Goal: Transaction & Acquisition: Purchase product/service

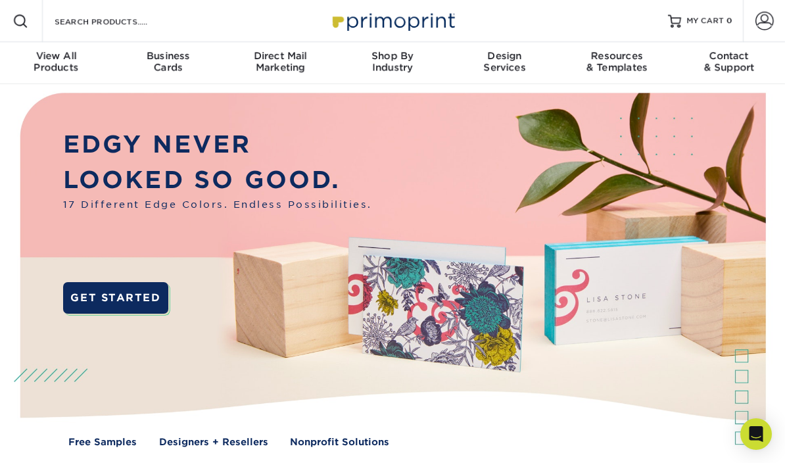
click at [766, 19] on span at bounding box center [765, 21] width 18 height 18
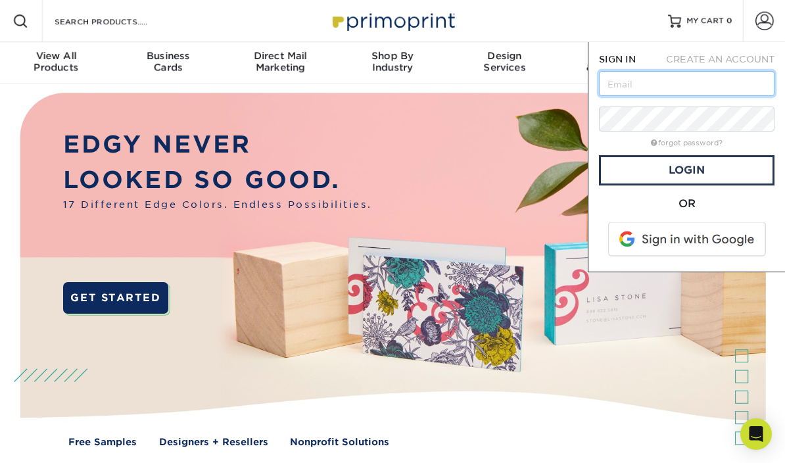
click at [676, 87] on input "text" at bounding box center [687, 83] width 176 height 25
type input "anitakittymehta@gmail.com"
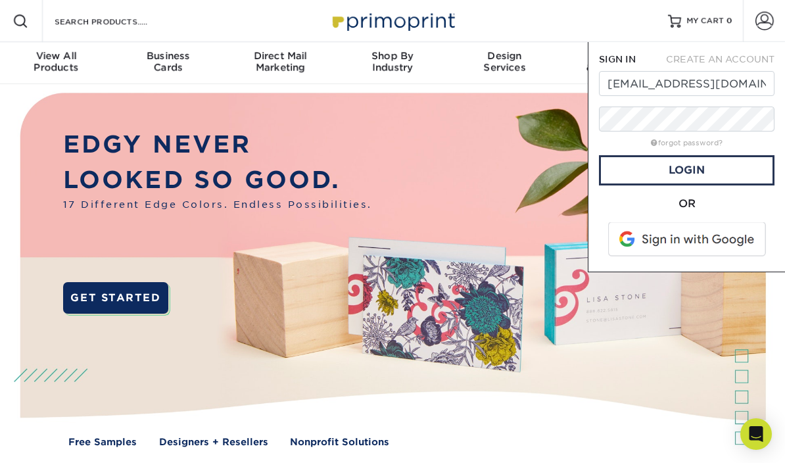
click at [718, 172] on link "Login" at bounding box center [687, 170] width 176 height 30
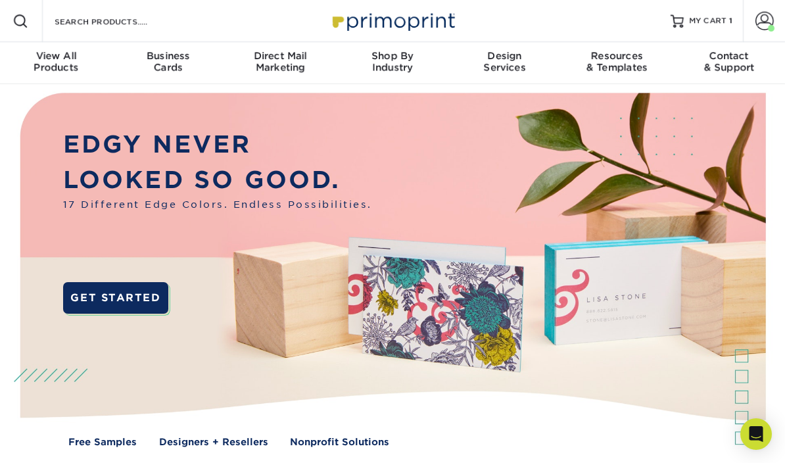
click at [706, 26] on span "MY CART" at bounding box center [707, 21] width 37 height 11
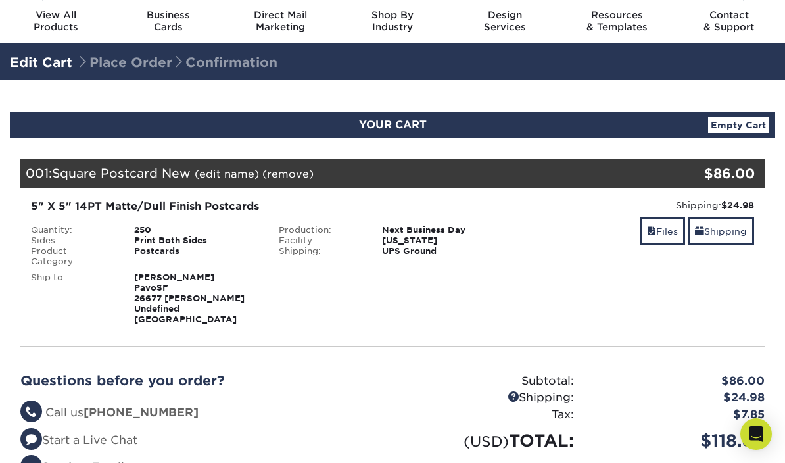
scroll to position [40, 0]
click at [660, 230] on link "Files" at bounding box center [662, 232] width 45 height 28
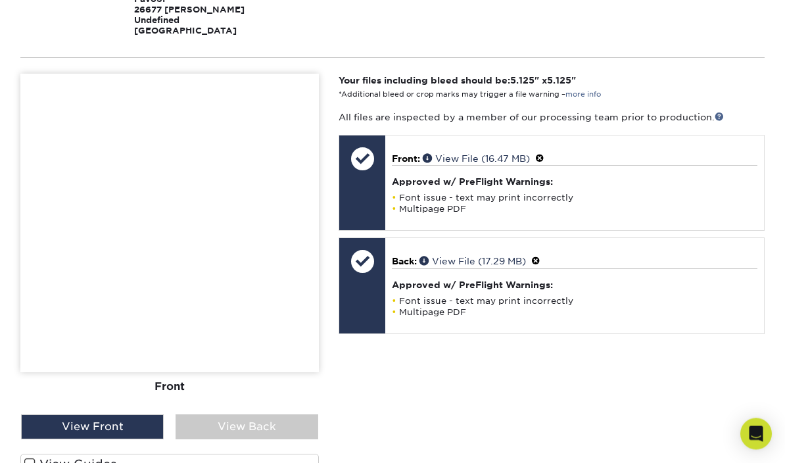
scroll to position [330, 0]
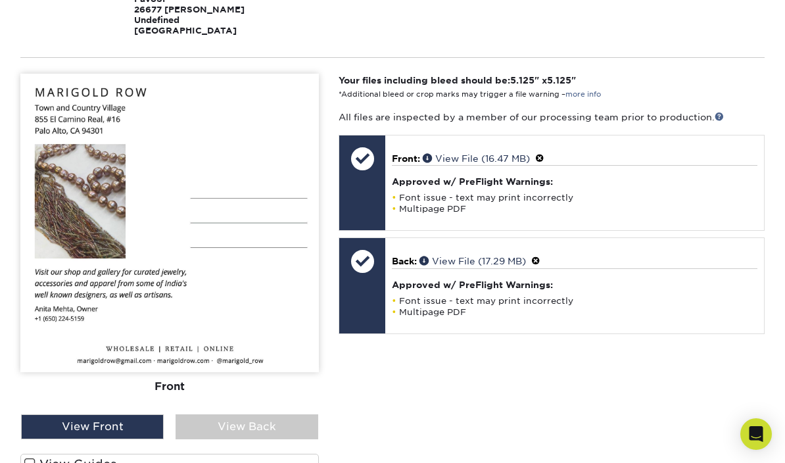
click at [282, 414] on div "View Back" at bounding box center [247, 426] width 143 height 25
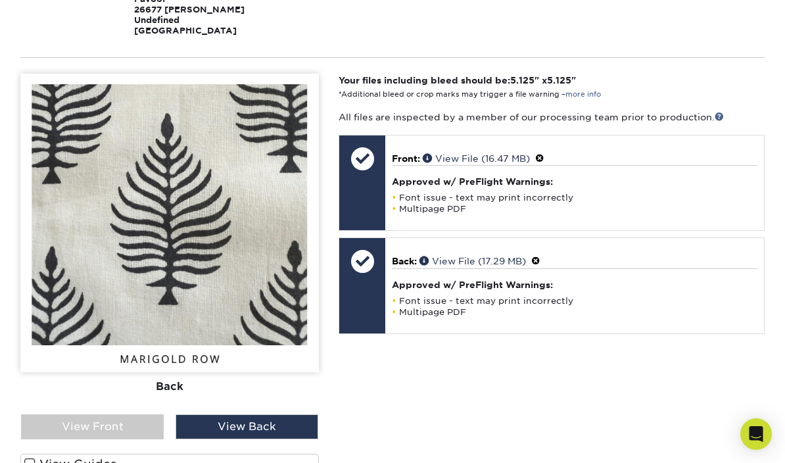
click at [123, 414] on div "View Front" at bounding box center [92, 426] width 143 height 25
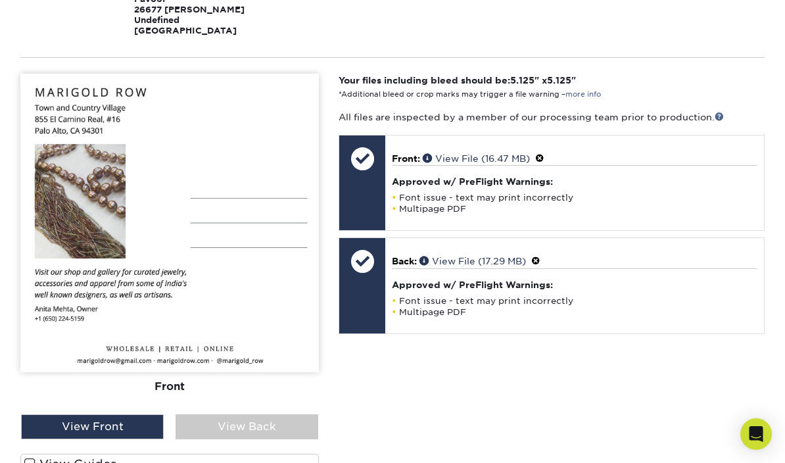
click at [270, 419] on div "View Back" at bounding box center [247, 426] width 143 height 25
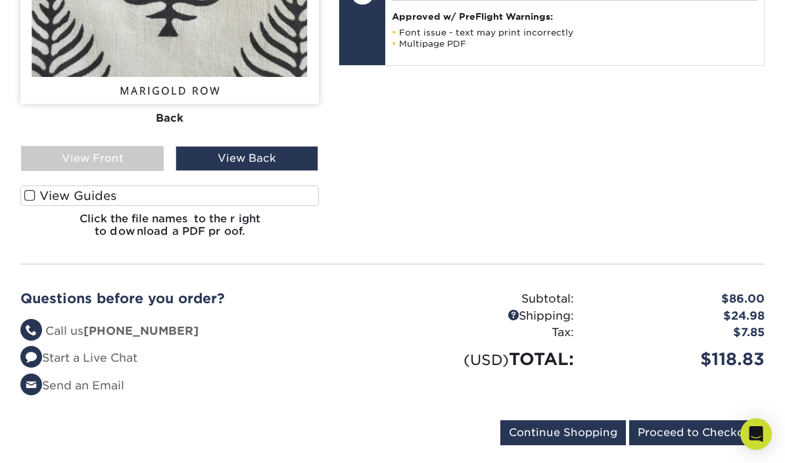
scroll to position [608, 0]
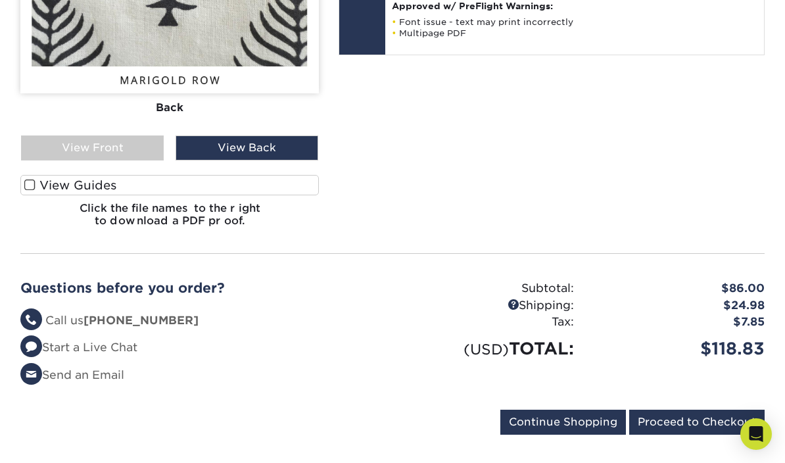
click at [697, 410] on input "Proceed to Checkout" at bounding box center [696, 422] width 135 height 25
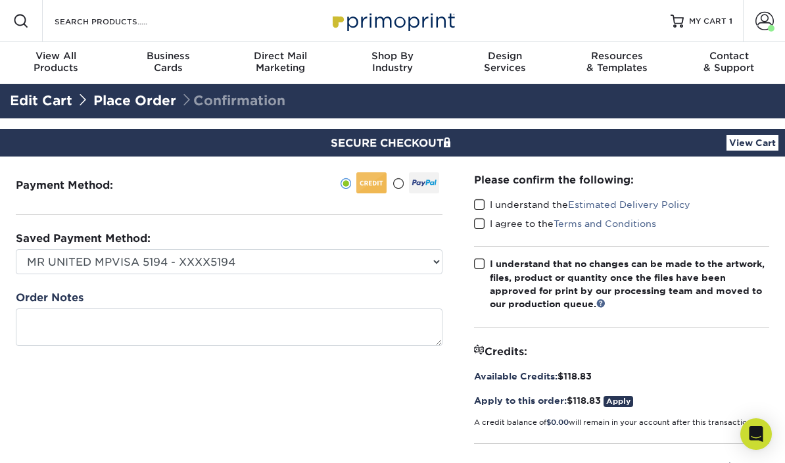
click at [403, 182] on span at bounding box center [398, 184] width 11 height 12
click at [0, 0] on input "radio" at bounding box center [0, 0] width 0 height 0
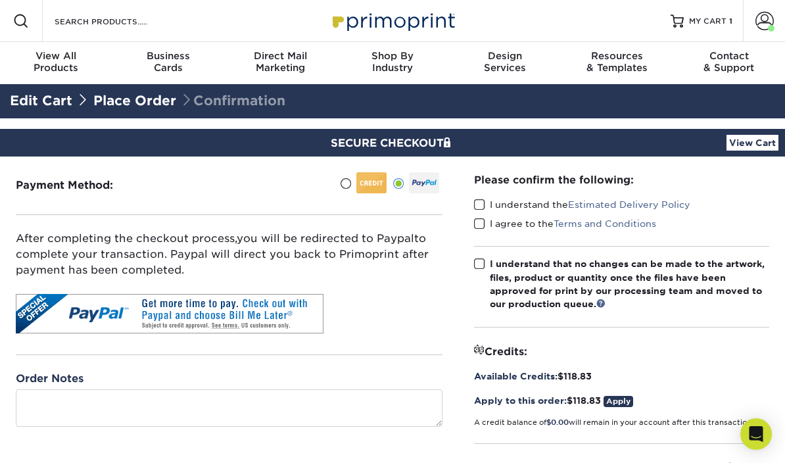
click at [624, 396] on link "Apply" at bounding box center [619, 401] width 30 height 11
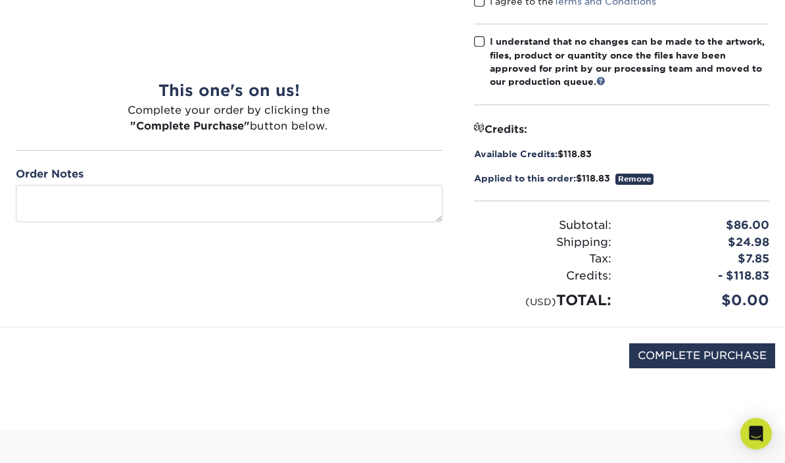
scroll to position [223, 0]
click at [713, 348] on input "COMPLETE PURCHASE" at bounding box center [702, 355] width 146 height 25
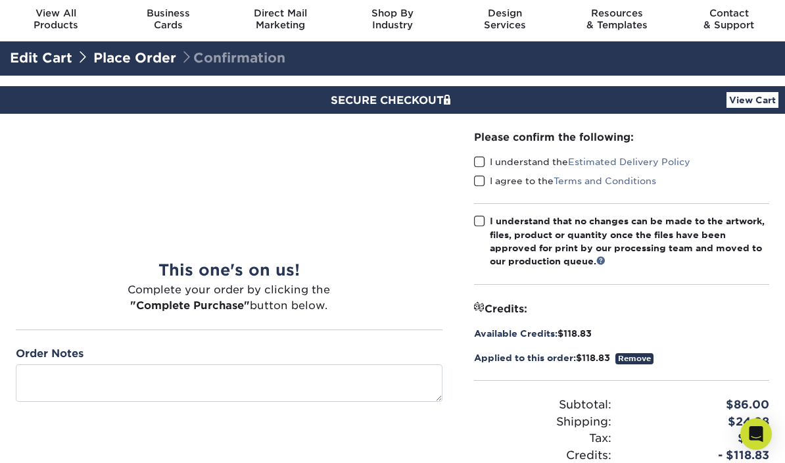
scroll to position [42, 0]
click at [482, 160] on span at bounding box center [479, 163] width 11 height 12
click at [0, 0] on input "I understand the Estimated Delivery Policy" at bounding box center [0, 0] width 0 height 0
click at [480, 179] on span at bounding box center [479, 182] width 11 height 12
click at [0, 0] on input "I agree to the Terms and Conditions" at bounding box center [0, 0] width 0 height 0
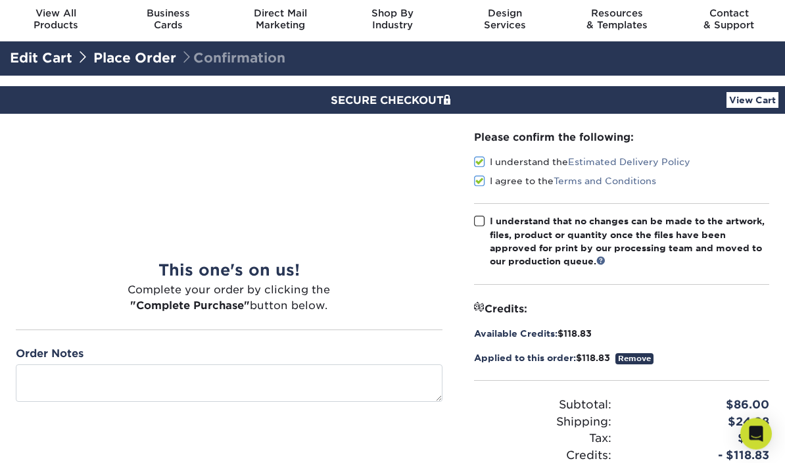
click at [476, 222] on span at bounding box center [479, 222] width 11 height 12
click at [0, 0] on input "I understand that no changes can be made to the artwork, files, product or quan…" at bounding box center [0, 0] width 0 height 0
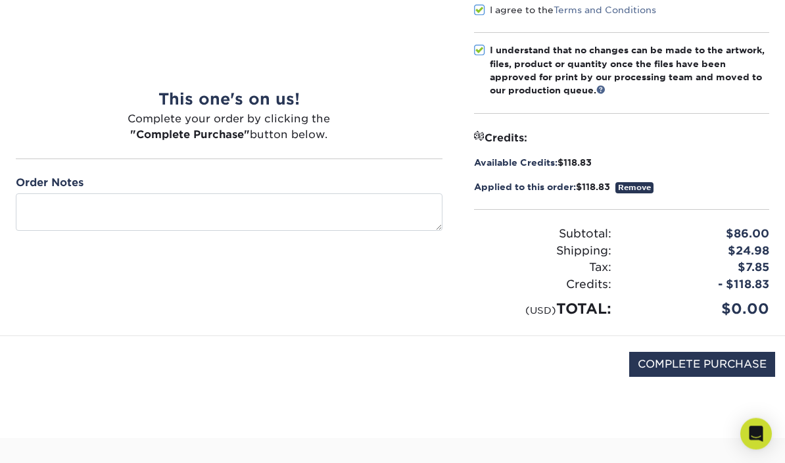
scroll to position [214, 0]
click at [708, 353] on input "COMPLETE PURCHASE" at bounding box center [702, 363] width 146 height 25
type input "PROCESSING, PLEASE WAIT..."
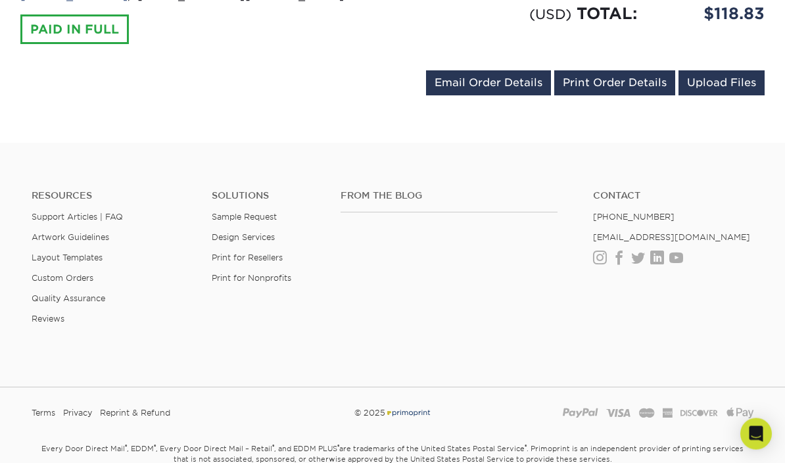
scroll to position [659, 0]
